Goal: Task Accomplishment & Management: Manage account settings

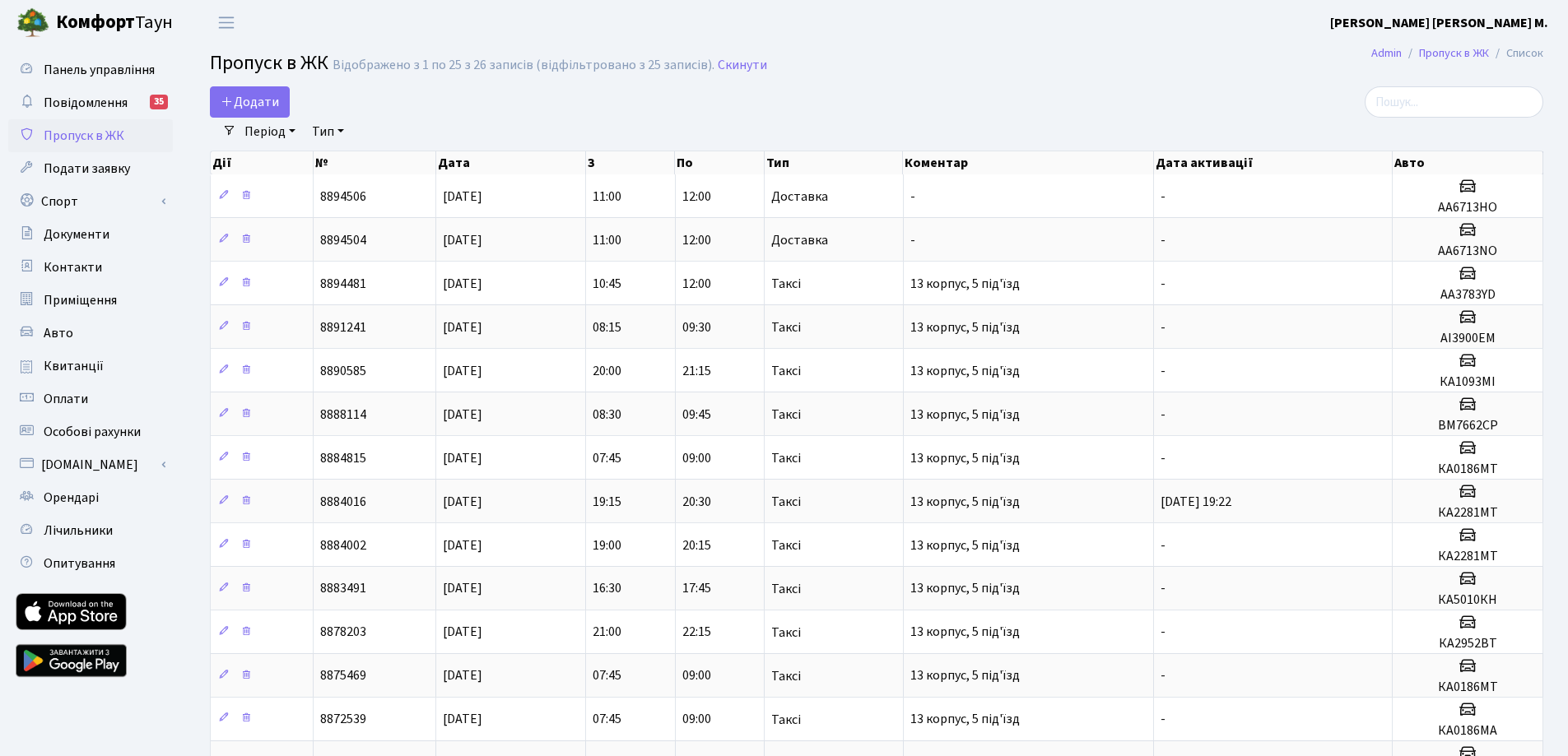
select select "25"
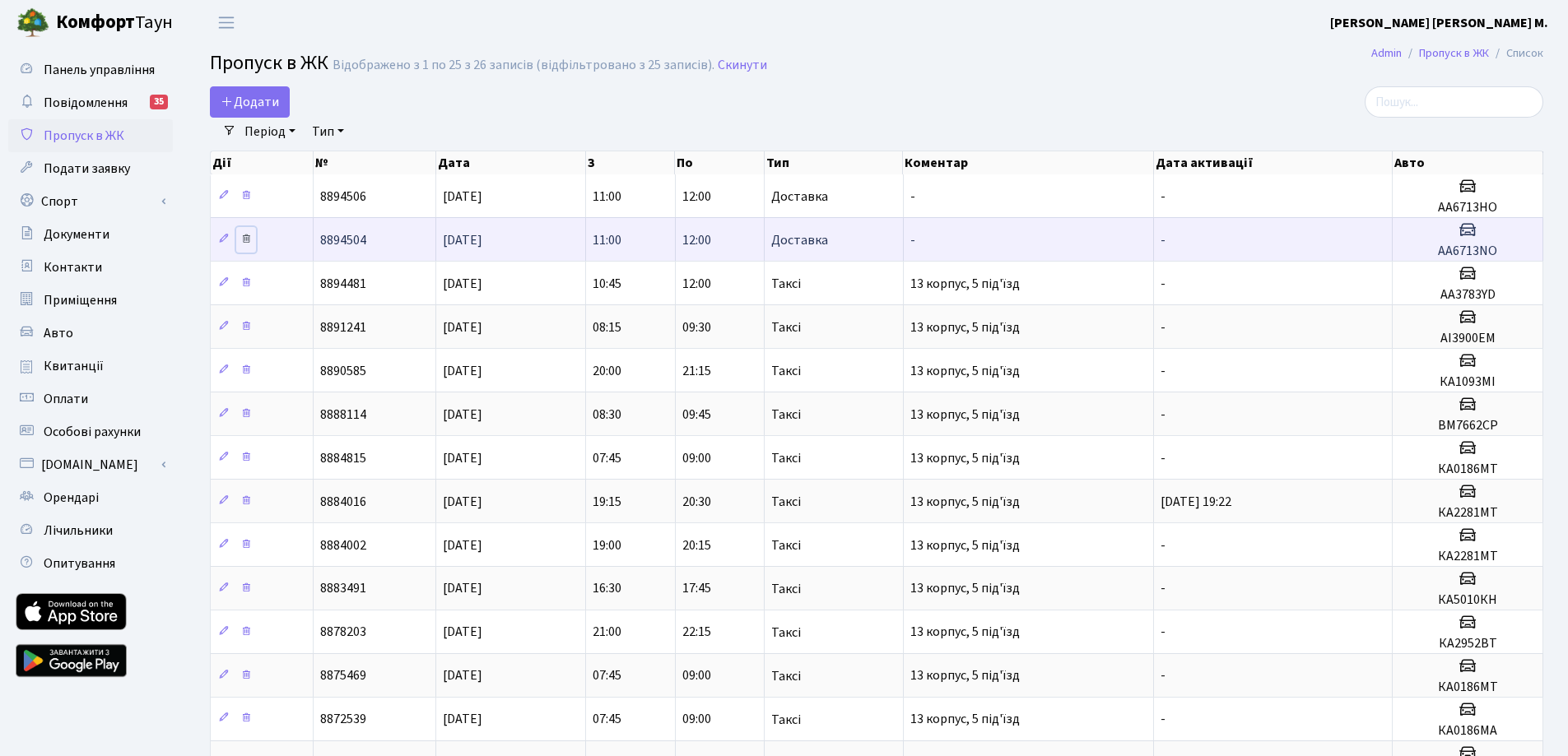
click at [252, 238] on link at bounding box center [246, 239] width 20 height 25
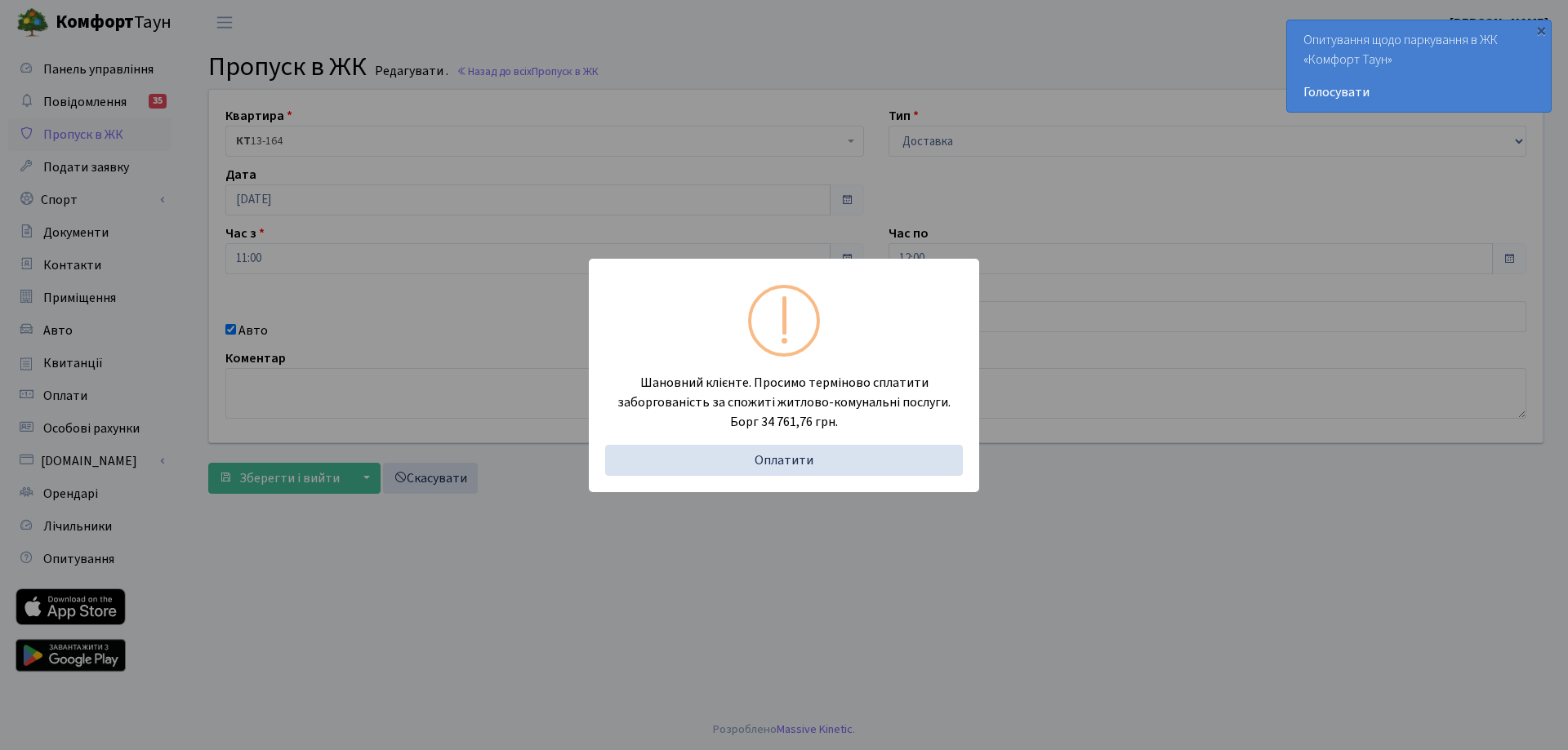
click at [522, 1] on div "Шановний клієнте. Просимо терміново сплатити заборгованість за спожиті житлово-…" at bounding box center [784, 375] width 1568 height 750
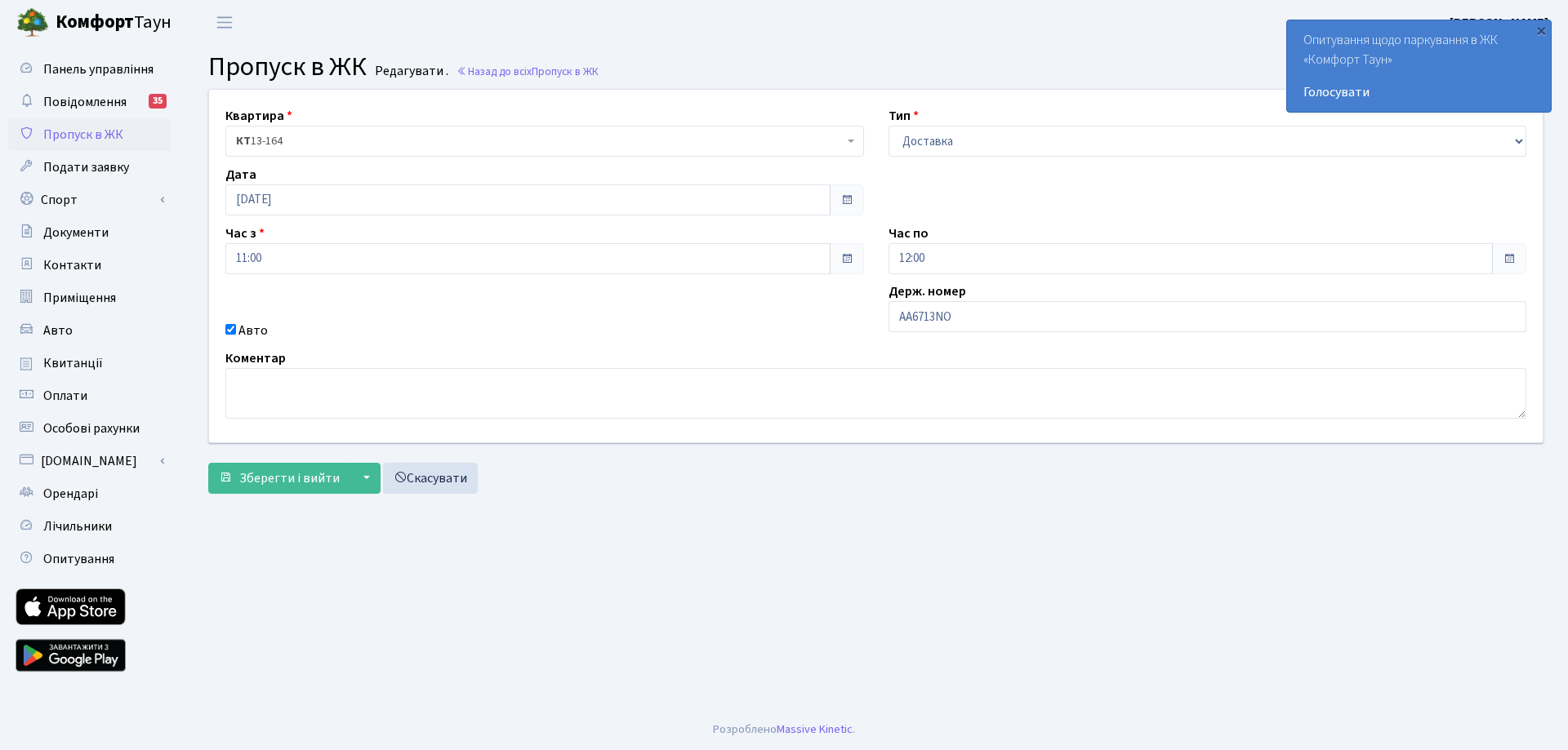
click at [76, 139] on span "Пропуск в ЖК" at bounding box center [84, 134] width 80 height 18
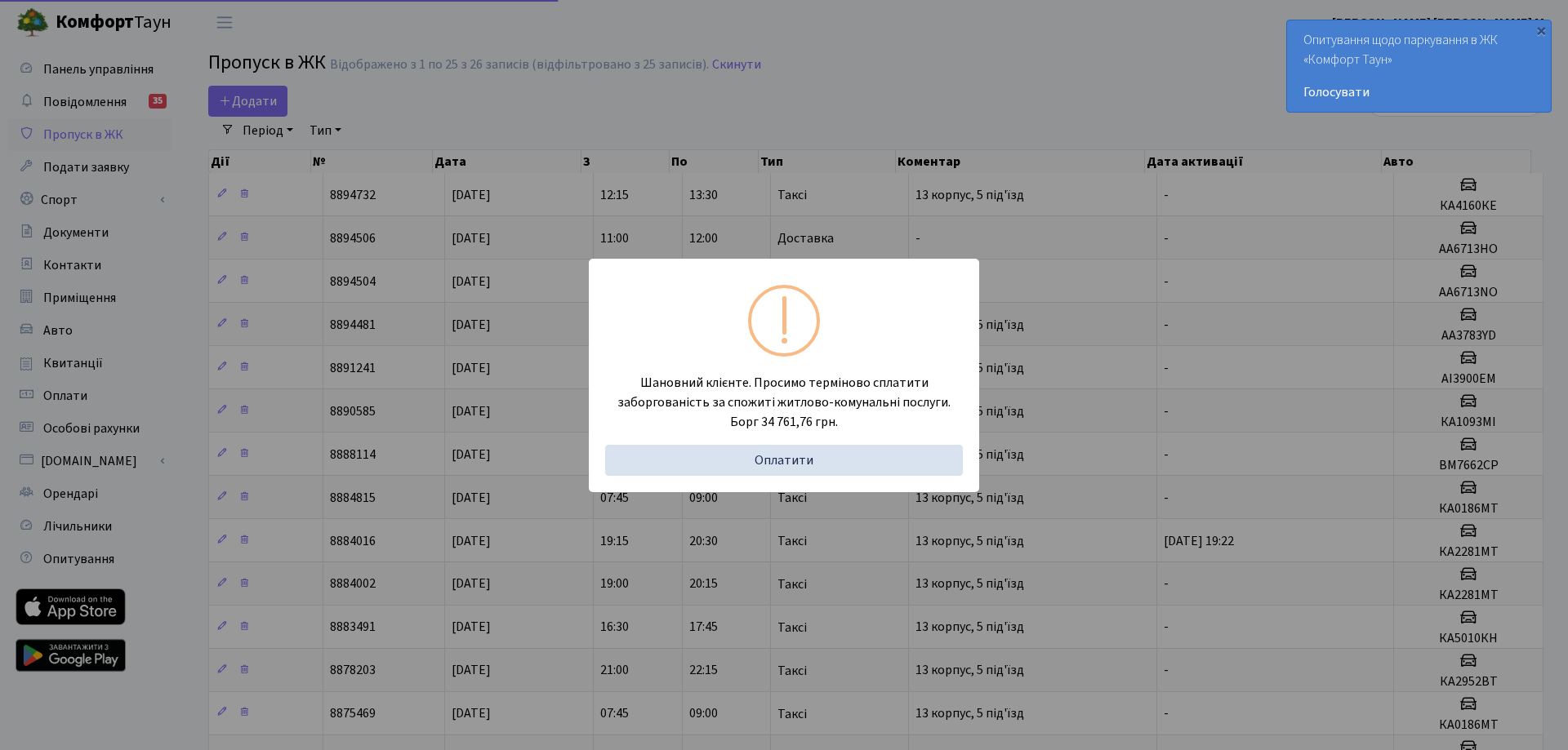
select select "25"
click at [994, 46] on div "Шановний клієнте. Просимо терміново сплатити заборгованість за спожиті житлово-…" at bounding box center [778, 375] width 1556 height 750
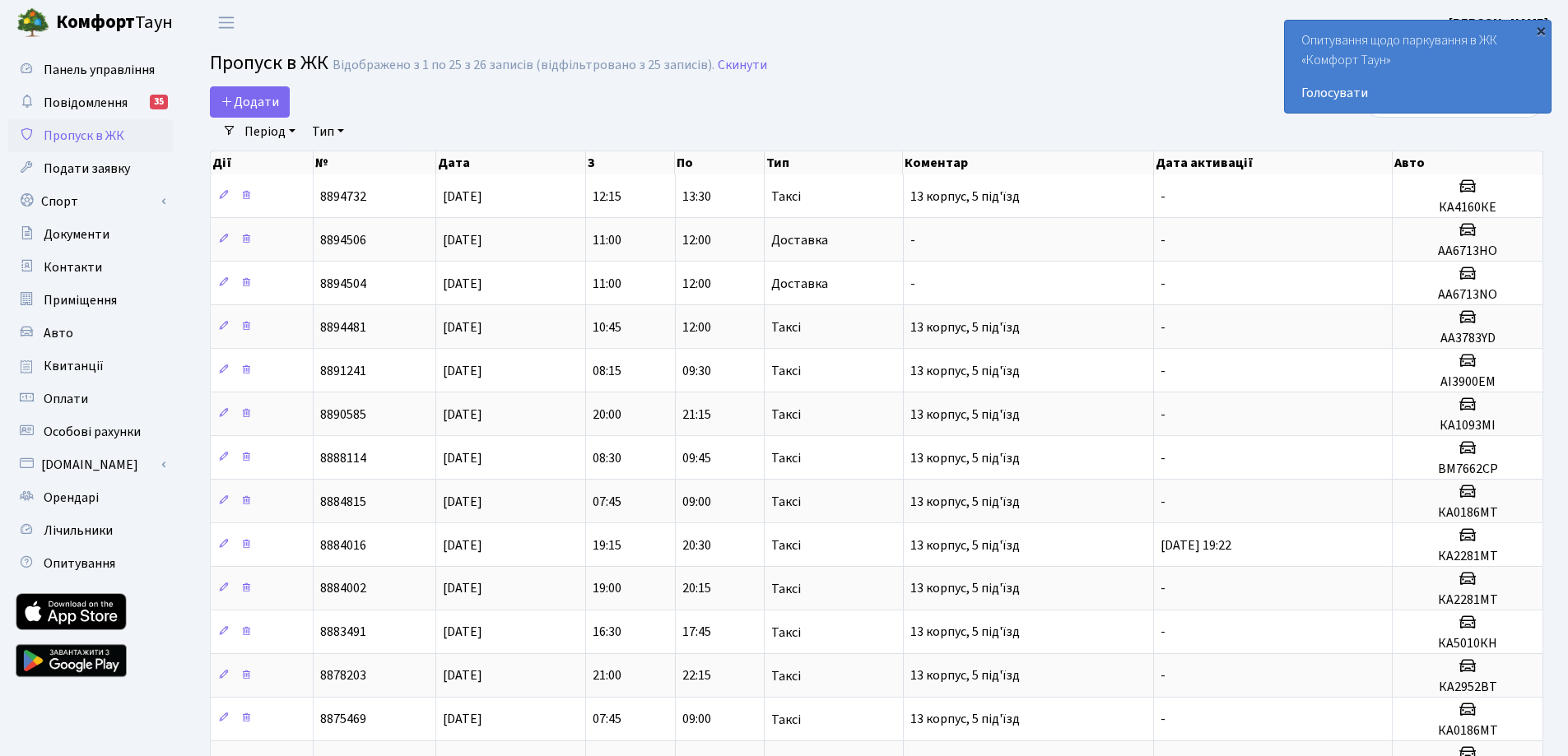
click at [1537, 29] on div "×" at bounding box center [1541, 31] width 17 height 17
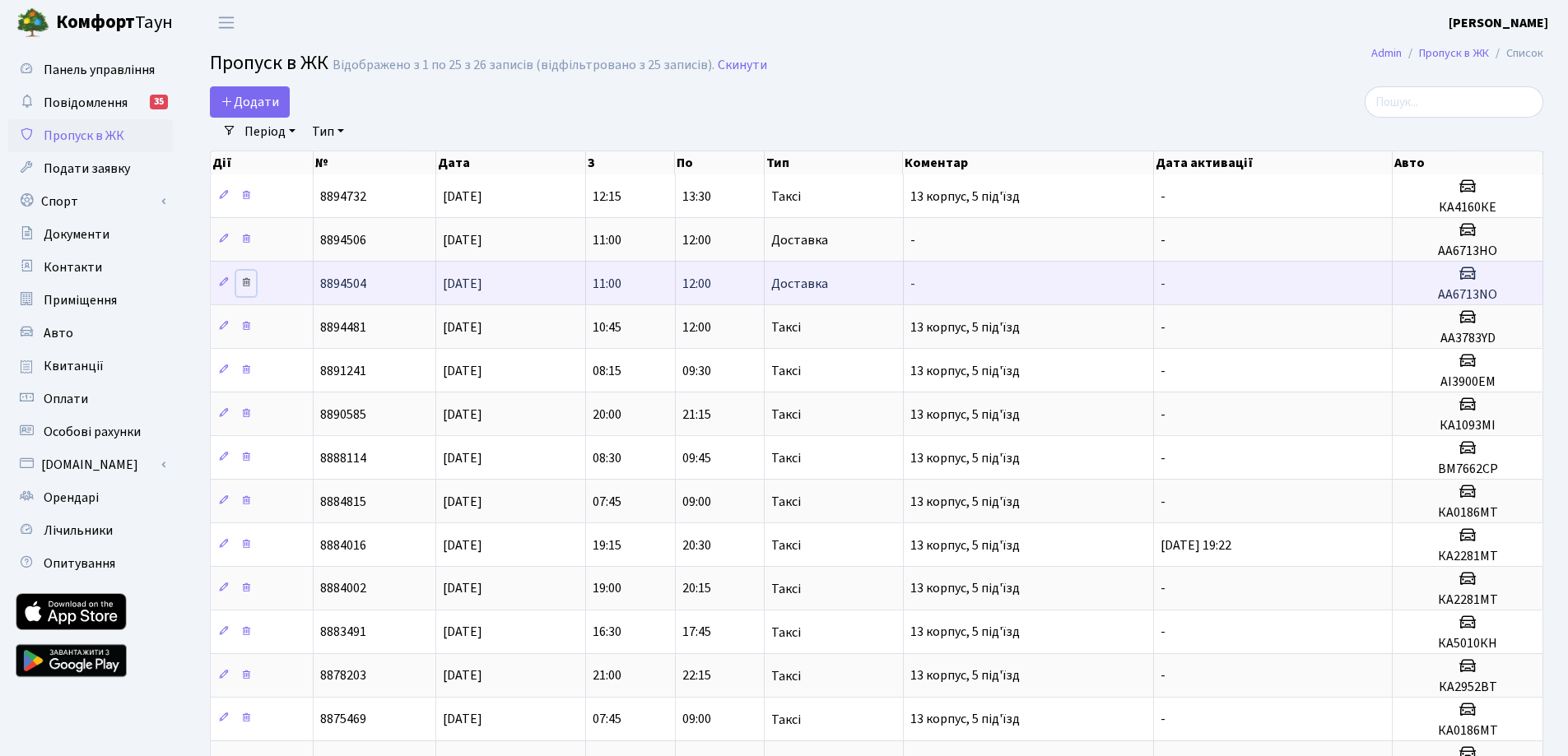
click at [247, 282] on icon at bounding box center [246, 282] width 11 height 11
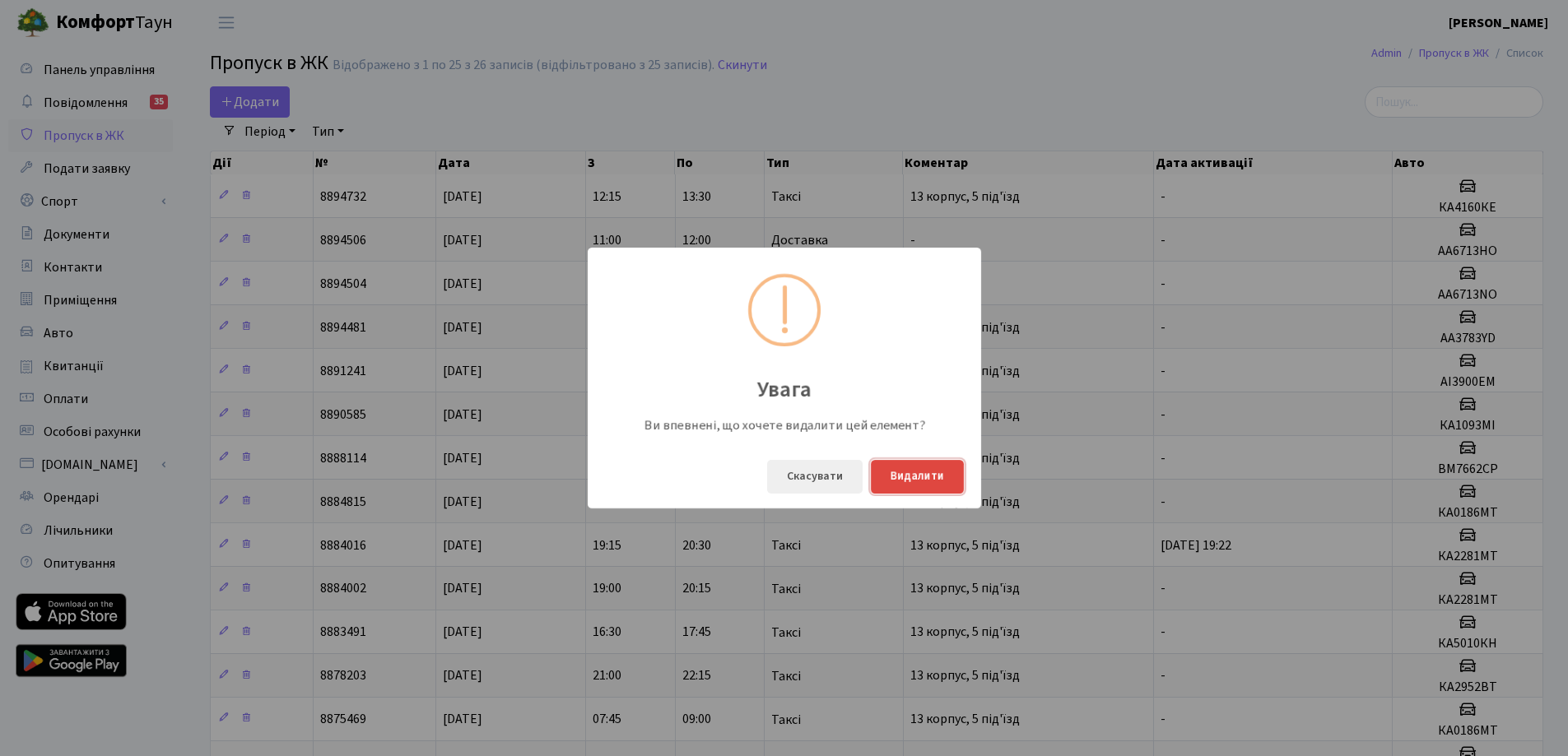
click at [930, 478] on button "Видалити" at bounding box center [916, 477] width 93 height 34
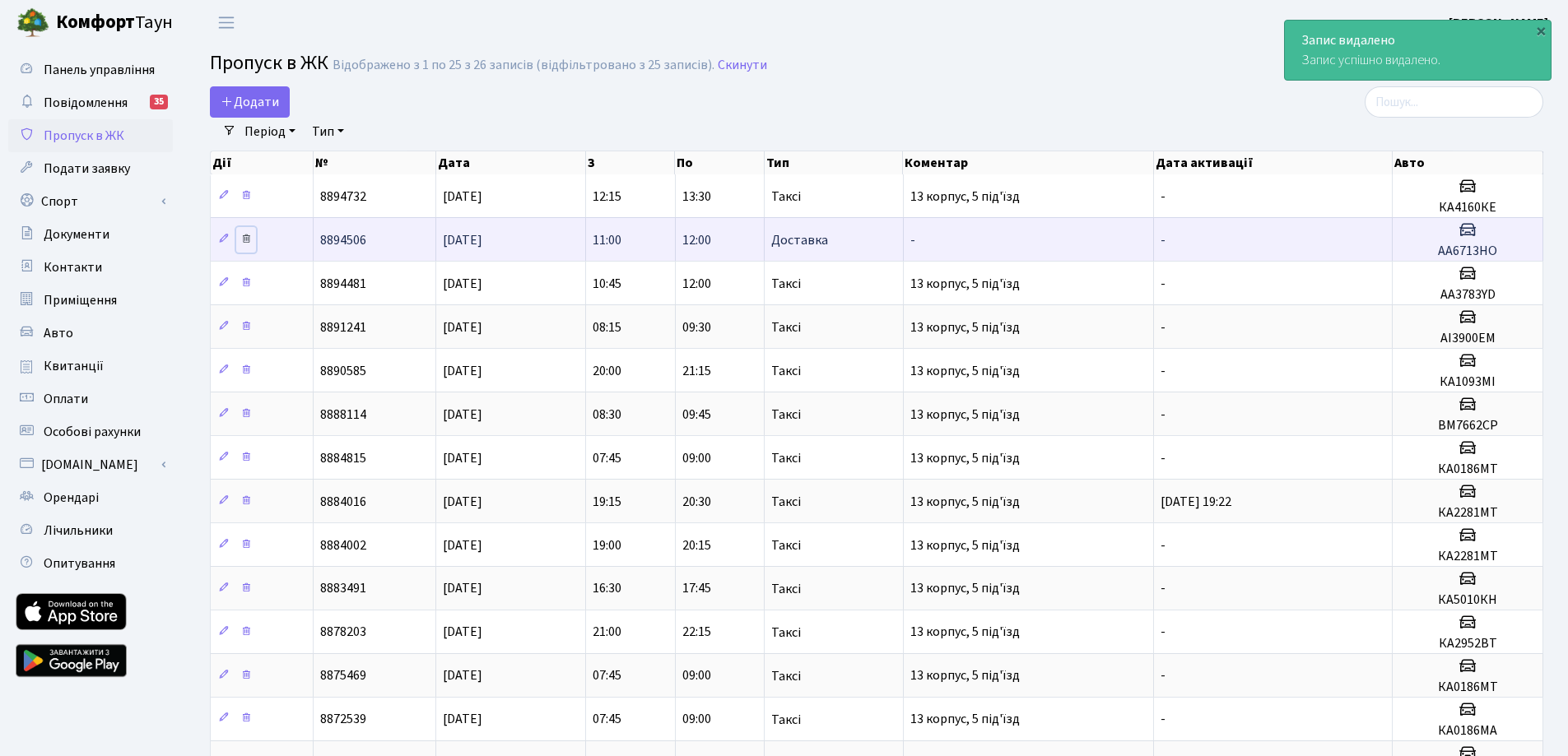
click at [249, 239] on icon at bounding box center [246, 238] width 11 height 11
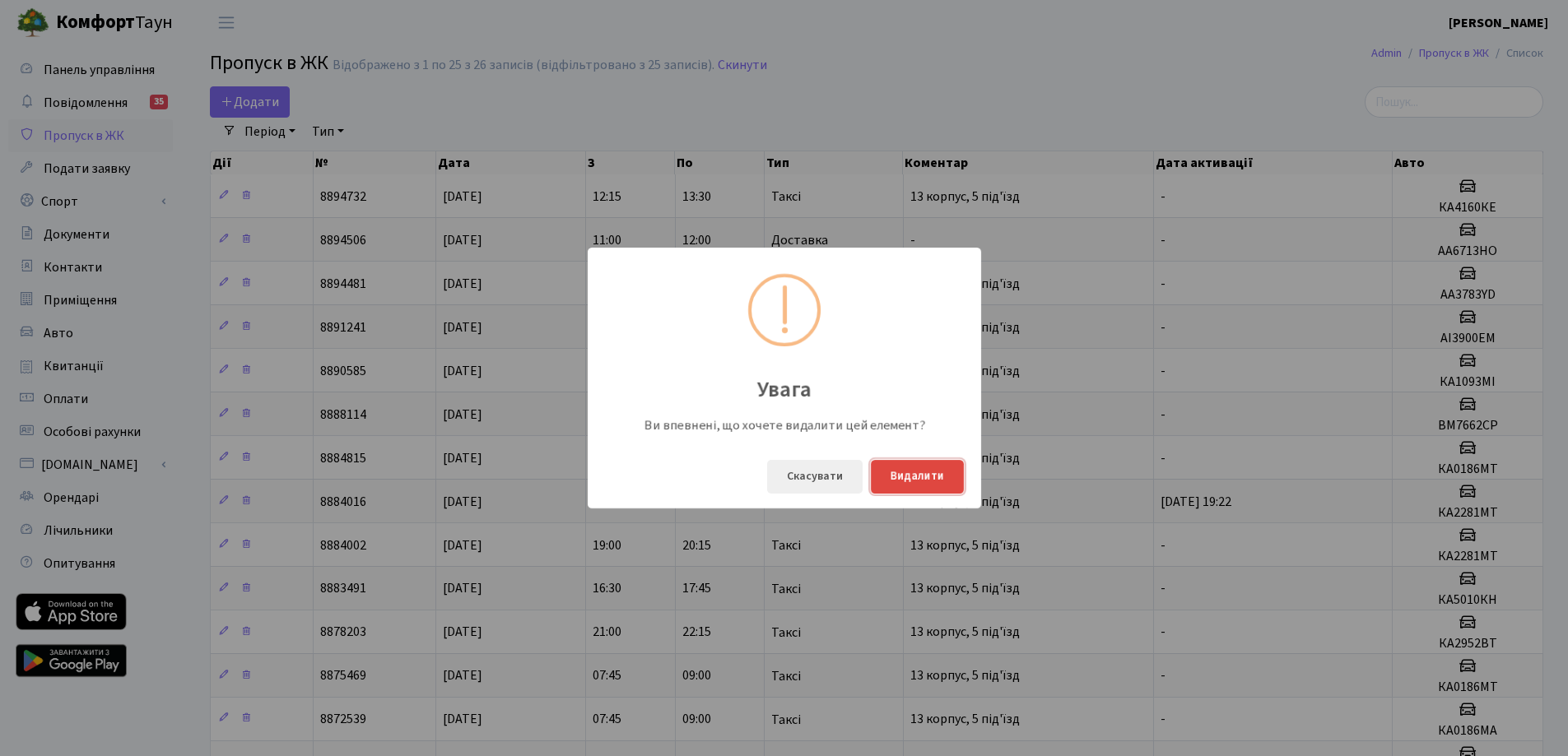
click at [931, 479] on button "Видалити" at bounding box center [916, 477] width 93 height 34
